Goal: Information Seeking & Learning: Learn about a topic

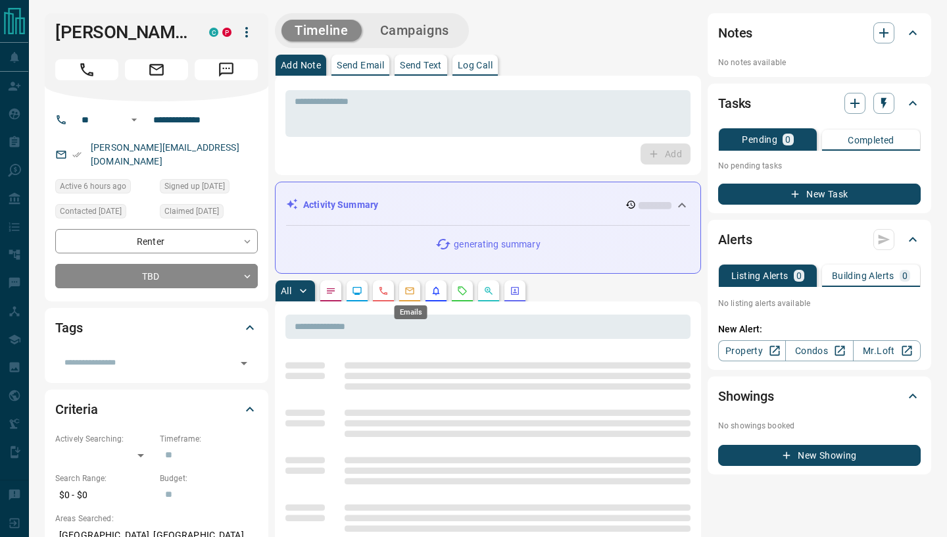
click at [413, 293] on icon "Emails" at bounding box center [410, 290] width 11 height 11
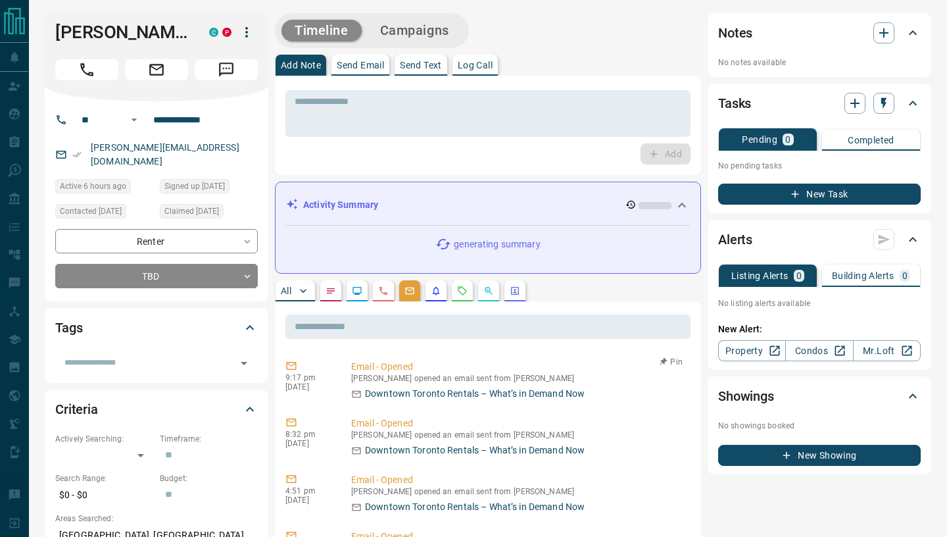
click at [442, 394] on p "Downtown Toronto Rentals – What’s in Demand Now" at bounding box center [475, 394] width 220 height 14
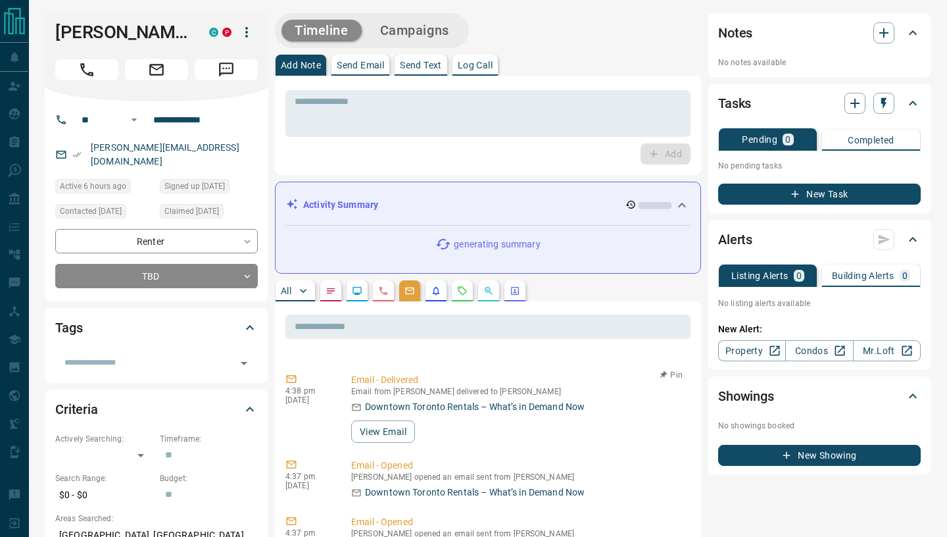
scroll to position [214, 0]
click at [382, 423] on button "View Email" at bounding box center [383, 430] width 64 height 22
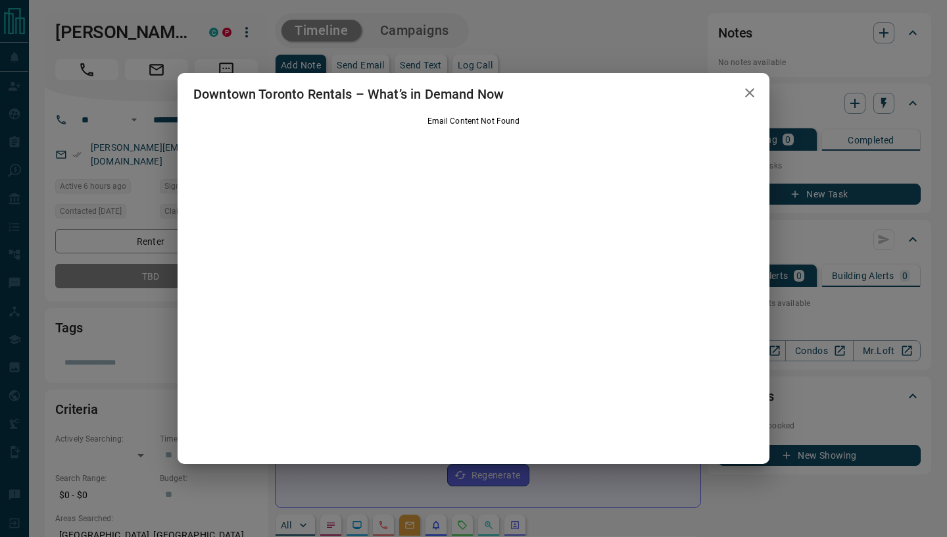
click at [749, 93] on icon "button" at bounding box center [750, 93] width 16 height 16
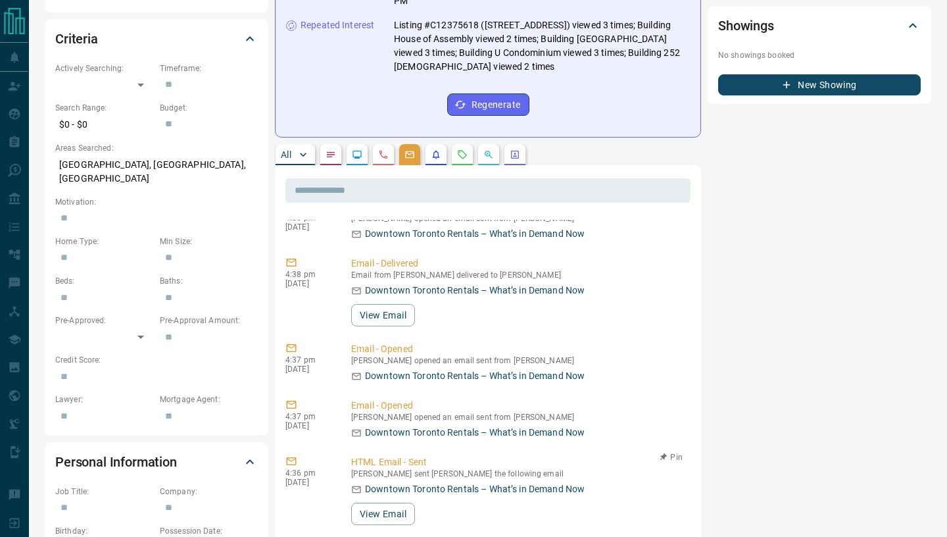
scroll to position [194, 0]
click at [367, 303] on button "View Email" at bounding box center [383, 314] width 64 height 22
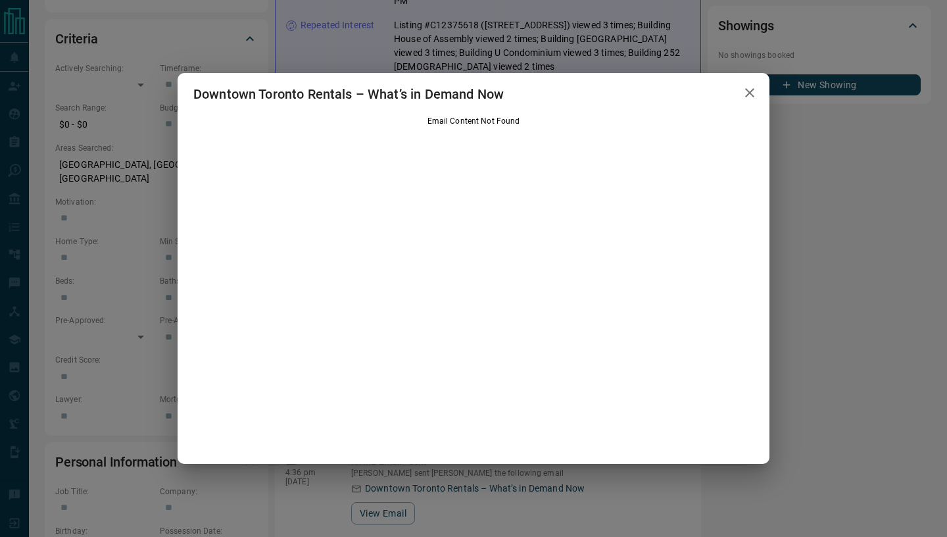
click at [757, 91] on icon "button" at bounding box center [750, 93] width 16 height 16
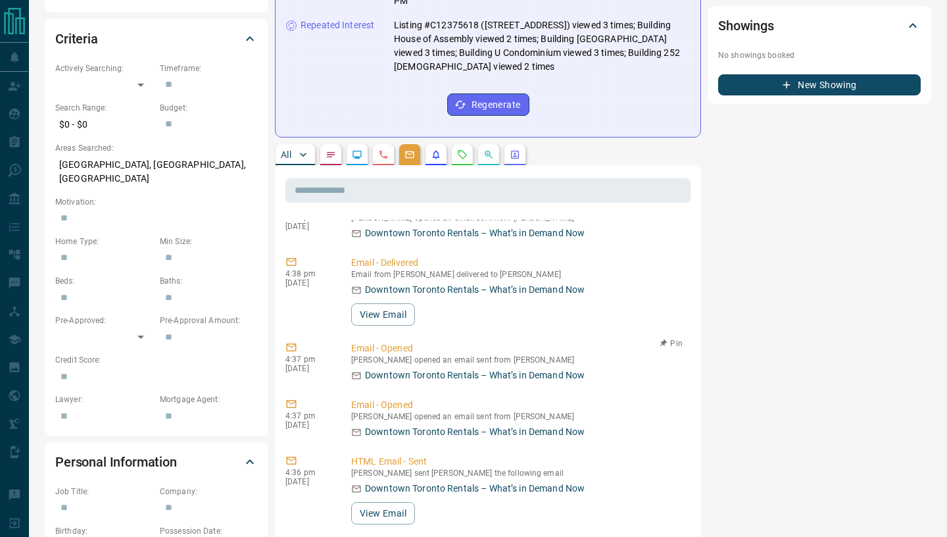
scroll to position [246, 0]
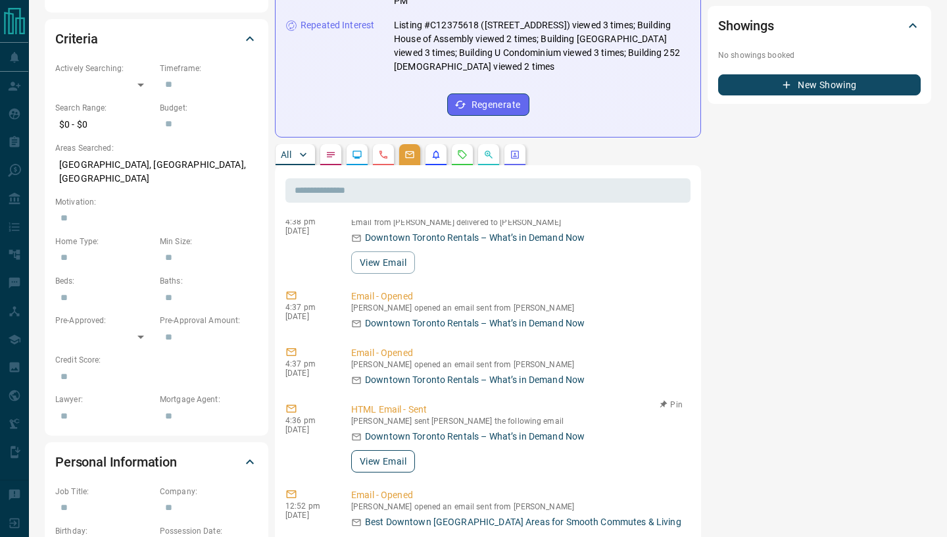
click at [376, 450] on button "View Email" at bounding box center [383, 461] width 64 height 22
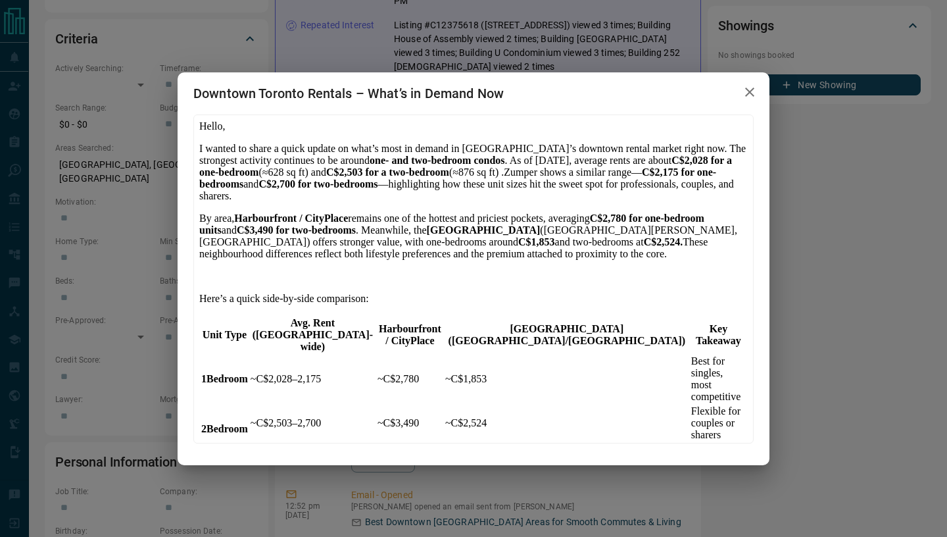
scroll to position [151, 0]
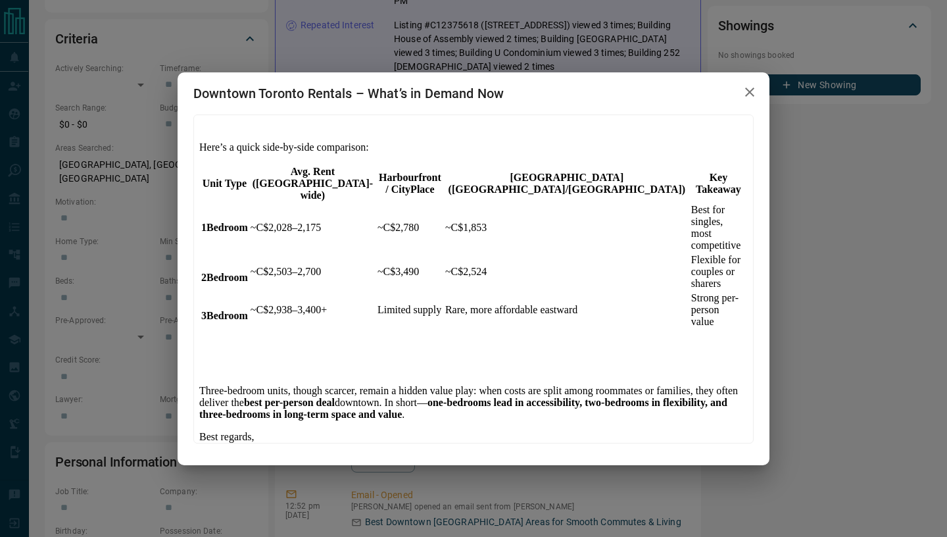
click at [282, 430] on p "Best regards," at bounding box center [473, 436] width 549 height 12
click at [255, 430] on p "Best regards," at bounding box center [473, 436] width 549 height 12
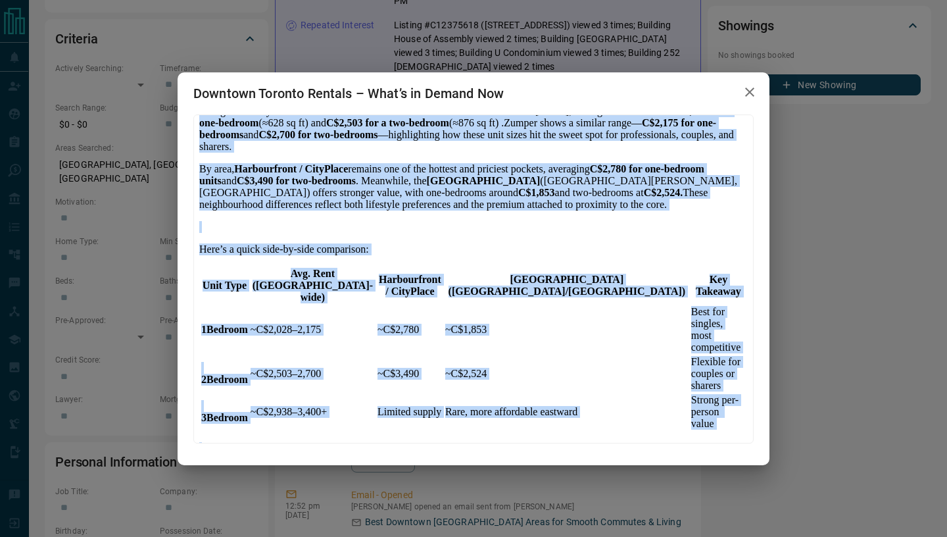
scroll to position [0, 0]
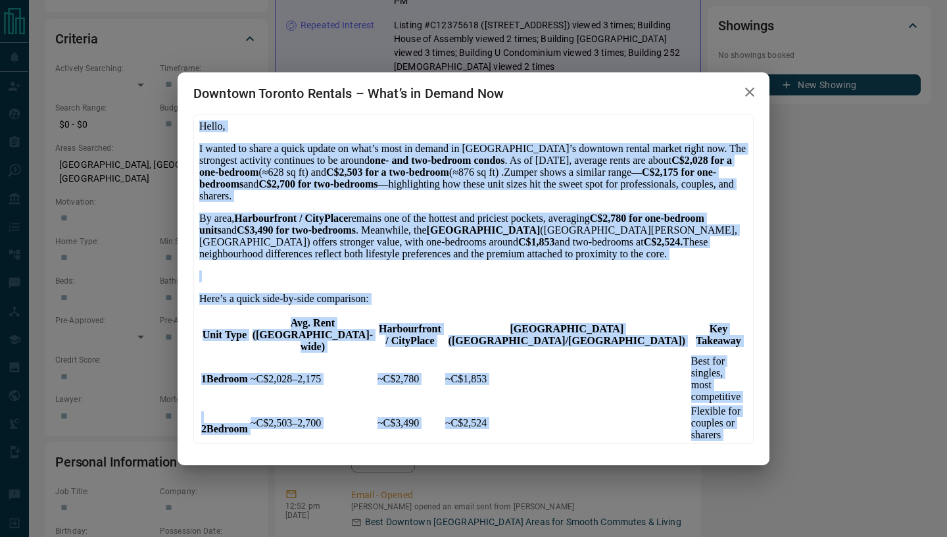
drag, startPoint x: 255, startPoint y: 401, endPoint x: 217, endPoint y: 98, distance: 305.6
click at [217, 114] on html "Hello, I wanted to share a quick update on what’s most in demand in [GEOGRAPHIC…" at bounding box center [472, 370] width 559 height 512
copy body "Lorem, I dolors am conse a elits doeius te inci’u labo et dolore ma Aliquae’a m…"
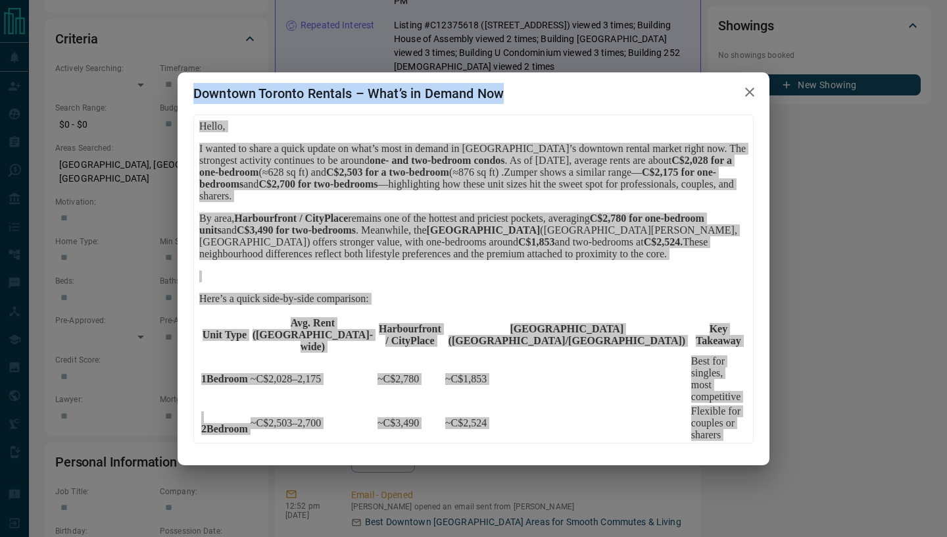
drag, startPoint x: 194, startPoint y: 92, endPoint x: 510, endPoint y: 99, distance: 316.5
click at [510, 97] on h2 "Downtown Toronto Rentals – What’s in Demand Now" at bounding box center [349, 93] width 342 height 42
copy h2 "Downtown Toronto Rentals – What’s in Demand Now"
